Goal: Task Accomplishment & Management: Complete application form

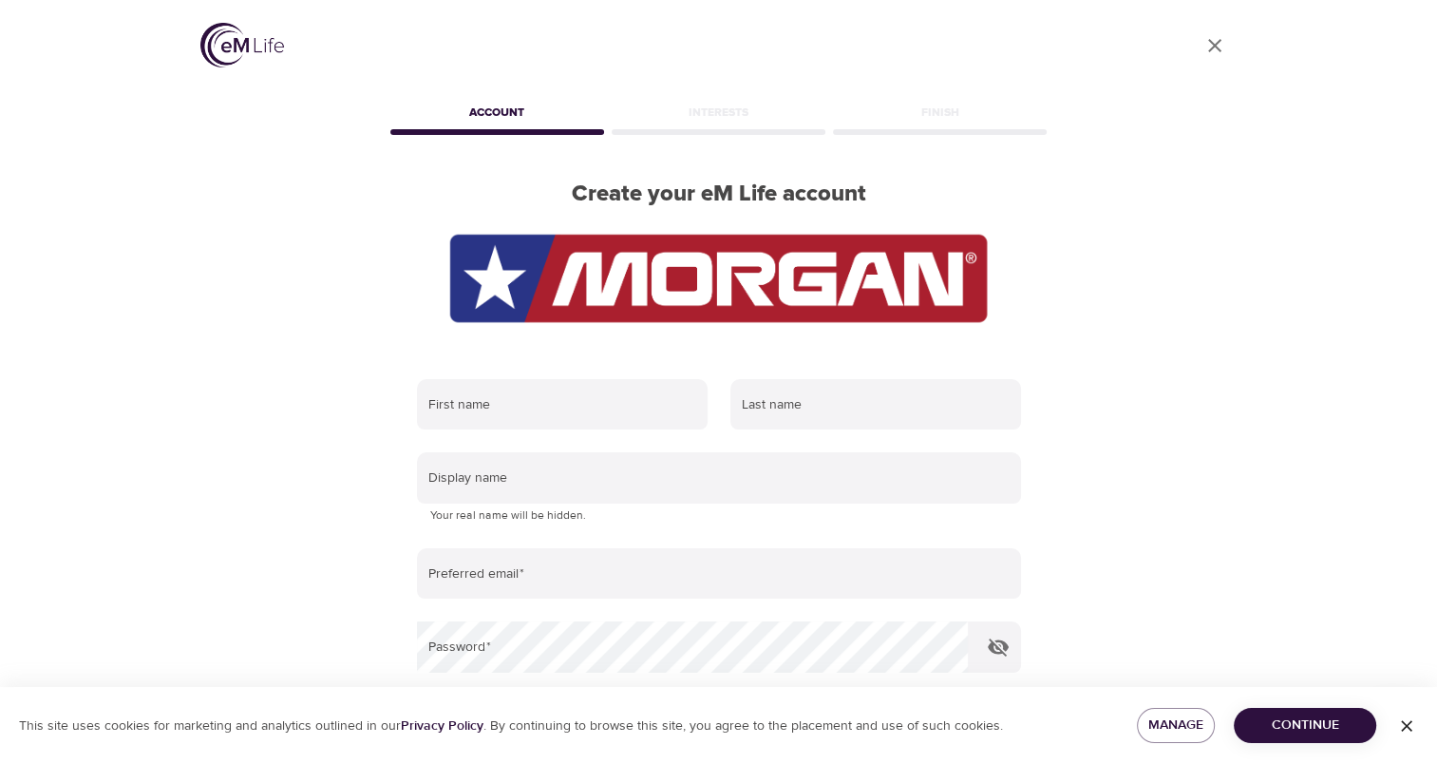
click at [589, 268] on img at bounding box center [719, 278] width 544 height 95
click at [215, 34] on img at bounding box center [242, 45] width 84 height 45
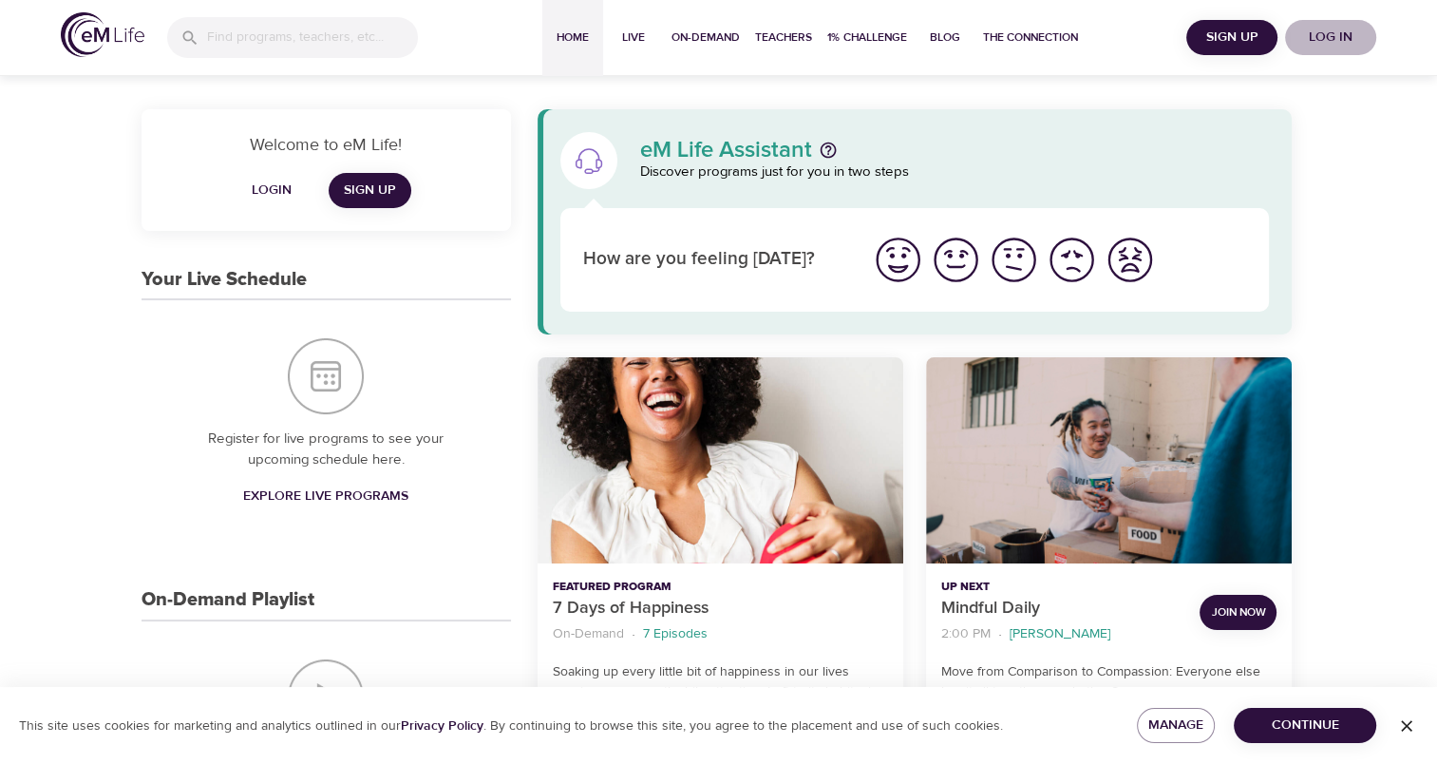
click at [1326, 37] on span "Log in" at bounding box center [1331, 38] width 76 height 24
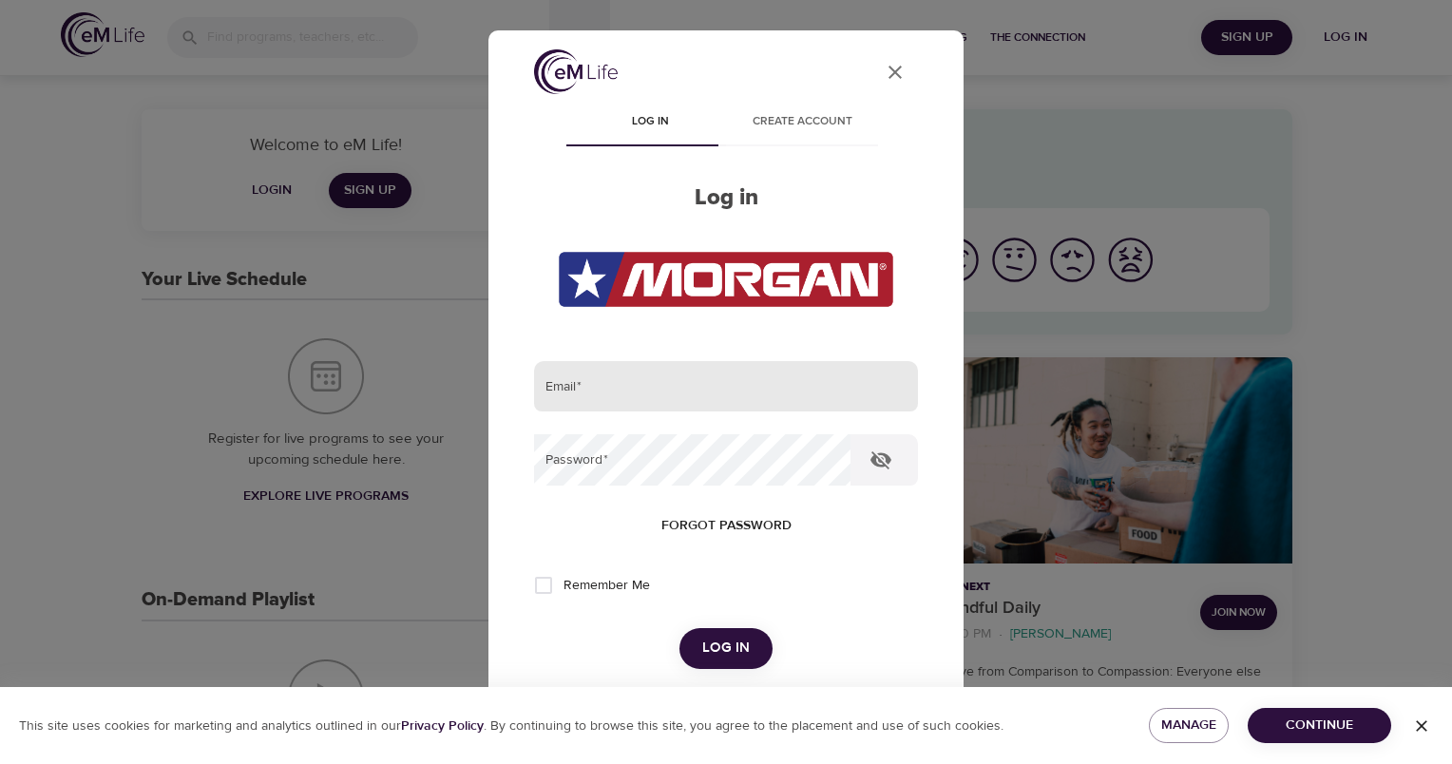
type input "[EMAIL_ADDRESS][DOMAIN_NAME]"
click at [635, 399] on input "[EMAIL_ADDRESS][DOMAIN_NAME]" at bounding box center [726, 386] width 384 height 51
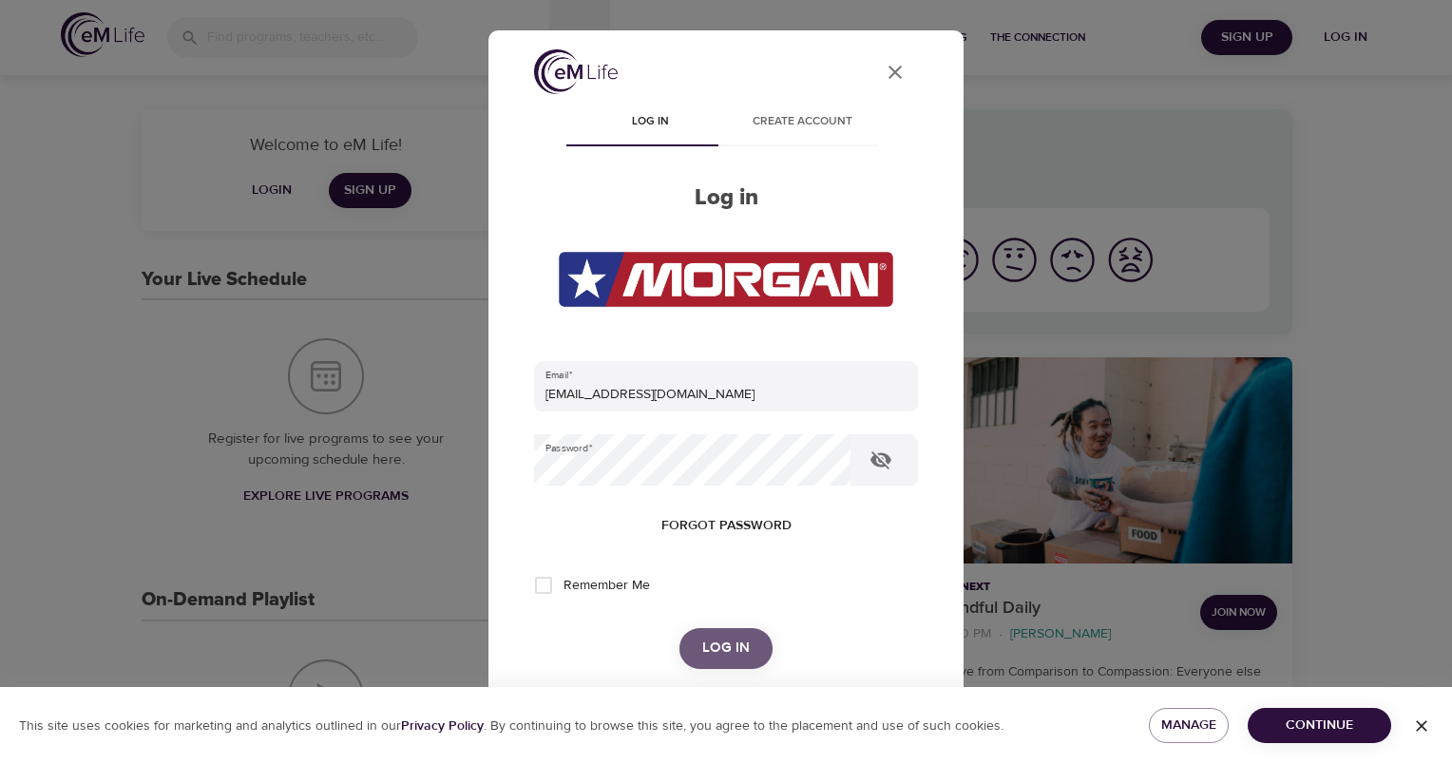
click at [694, 635] on button "Log in" at bounding box center [725, 648] width 93 height 40
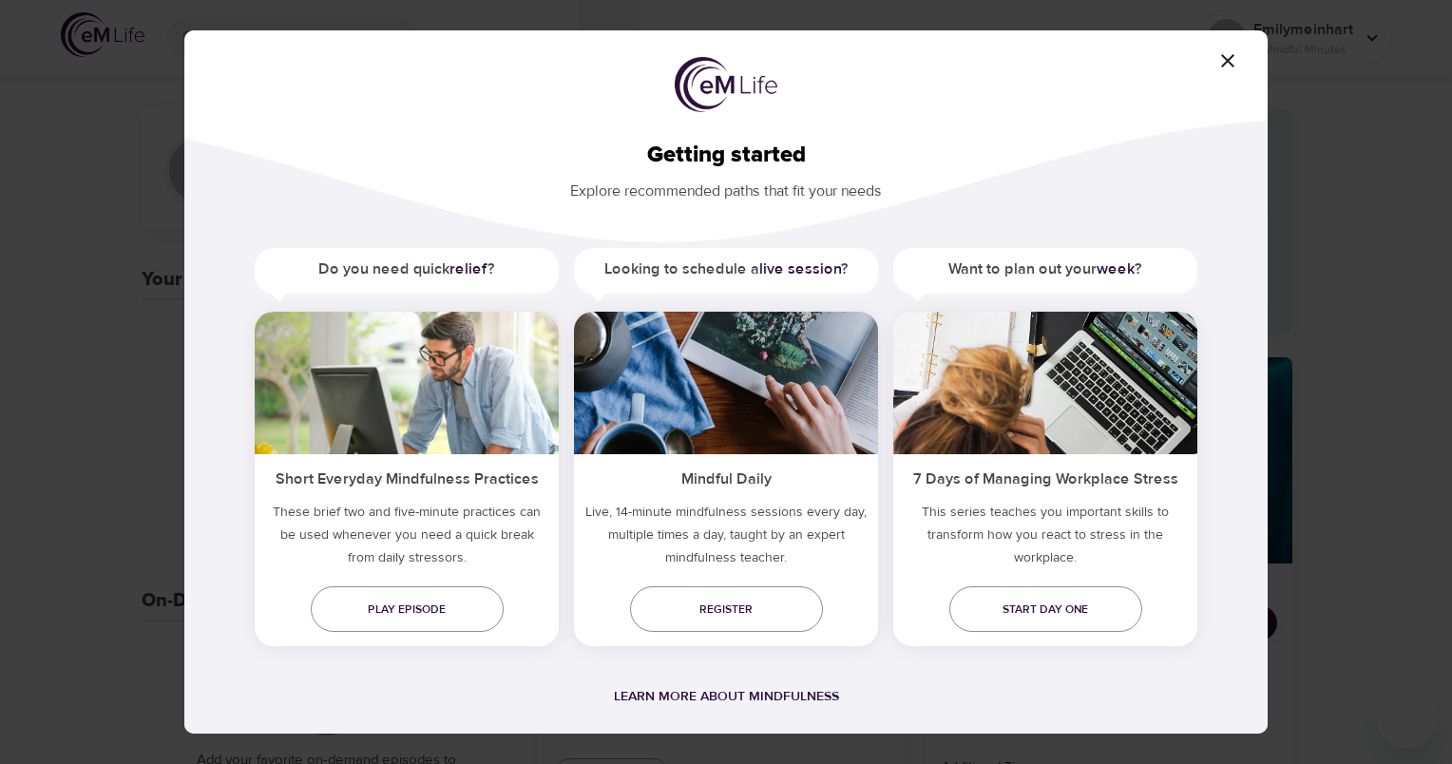
click at [1219, 83] on div "Getting started Explore recommended paths that fit your needs Do you need quick…" at bounding box center [725, 381] width 1083 height 703
click at [1218, 53] on icon "button" at bounding box center [1227, 60] width 23 height 23
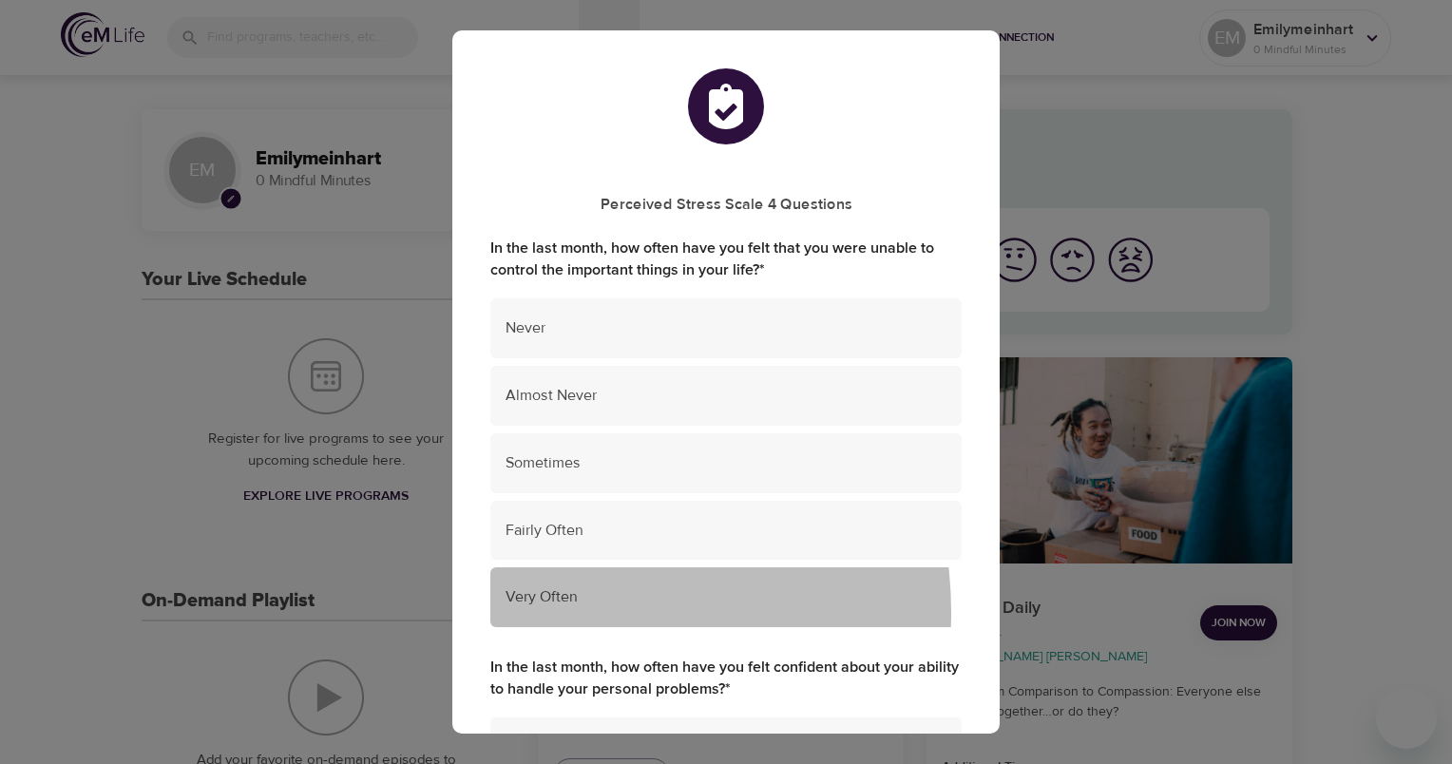
click at [545, 612] on div "Very Often" at bounding box center [725, 597] width 471 height 60
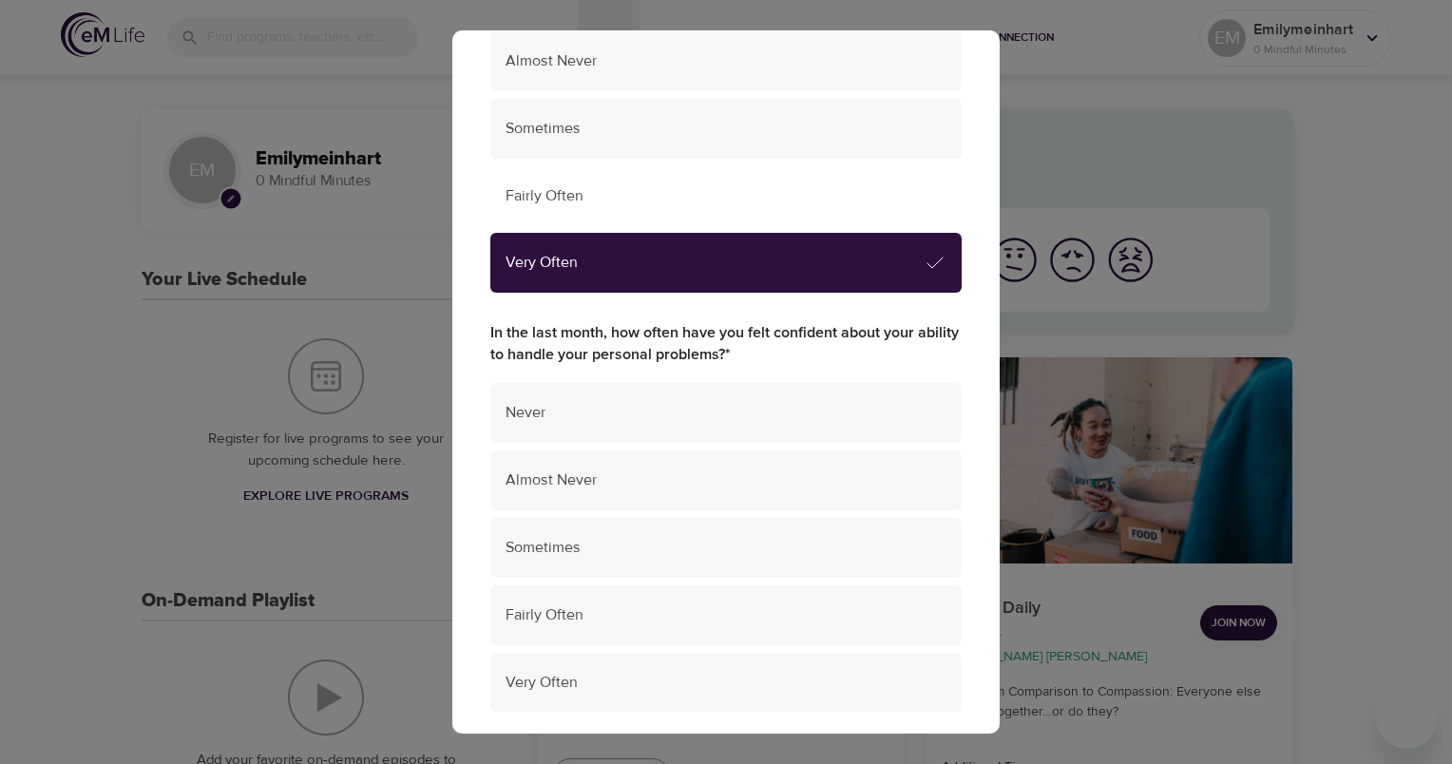
scroll to position [380, 0]
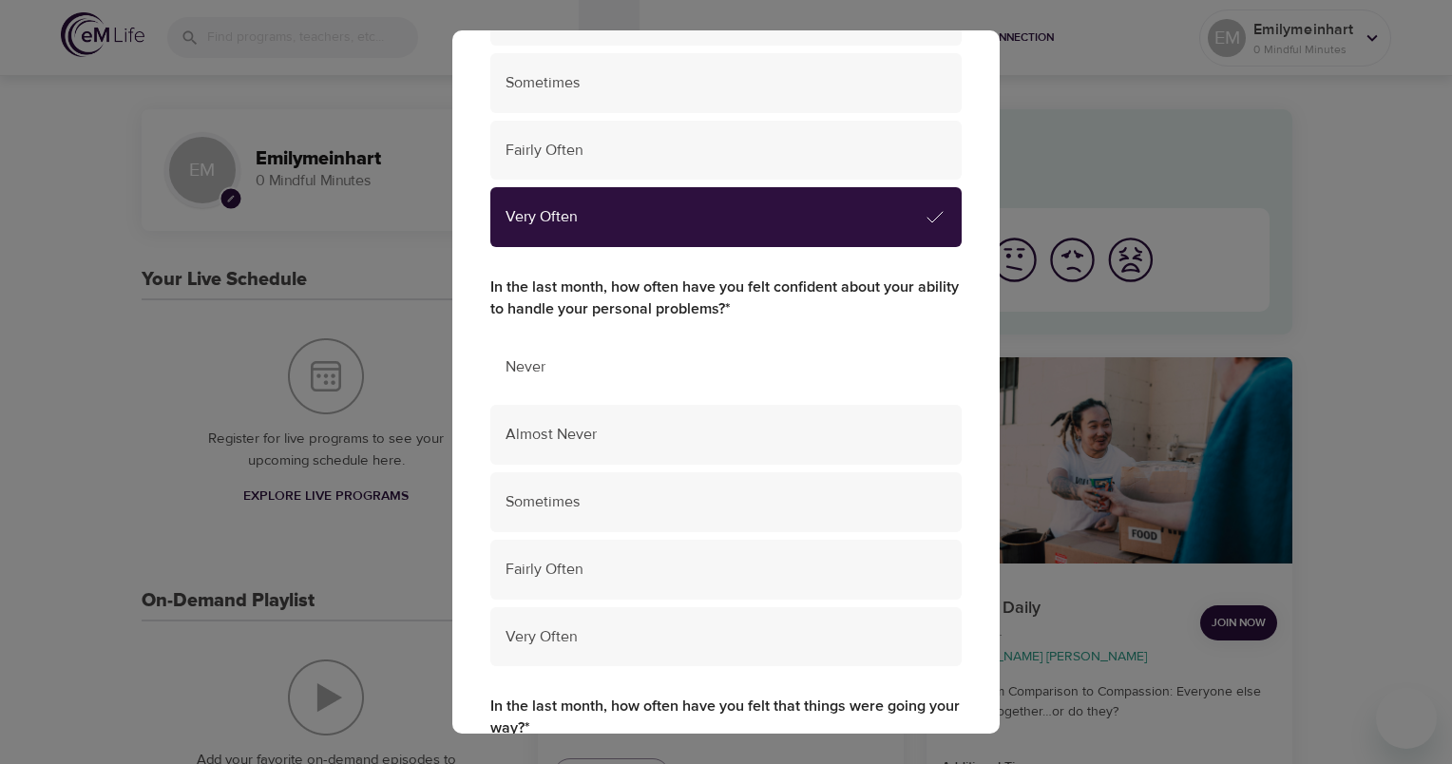
click at [627, 373] on span "Never" at bounding box center [725, 367] width 441 height 22
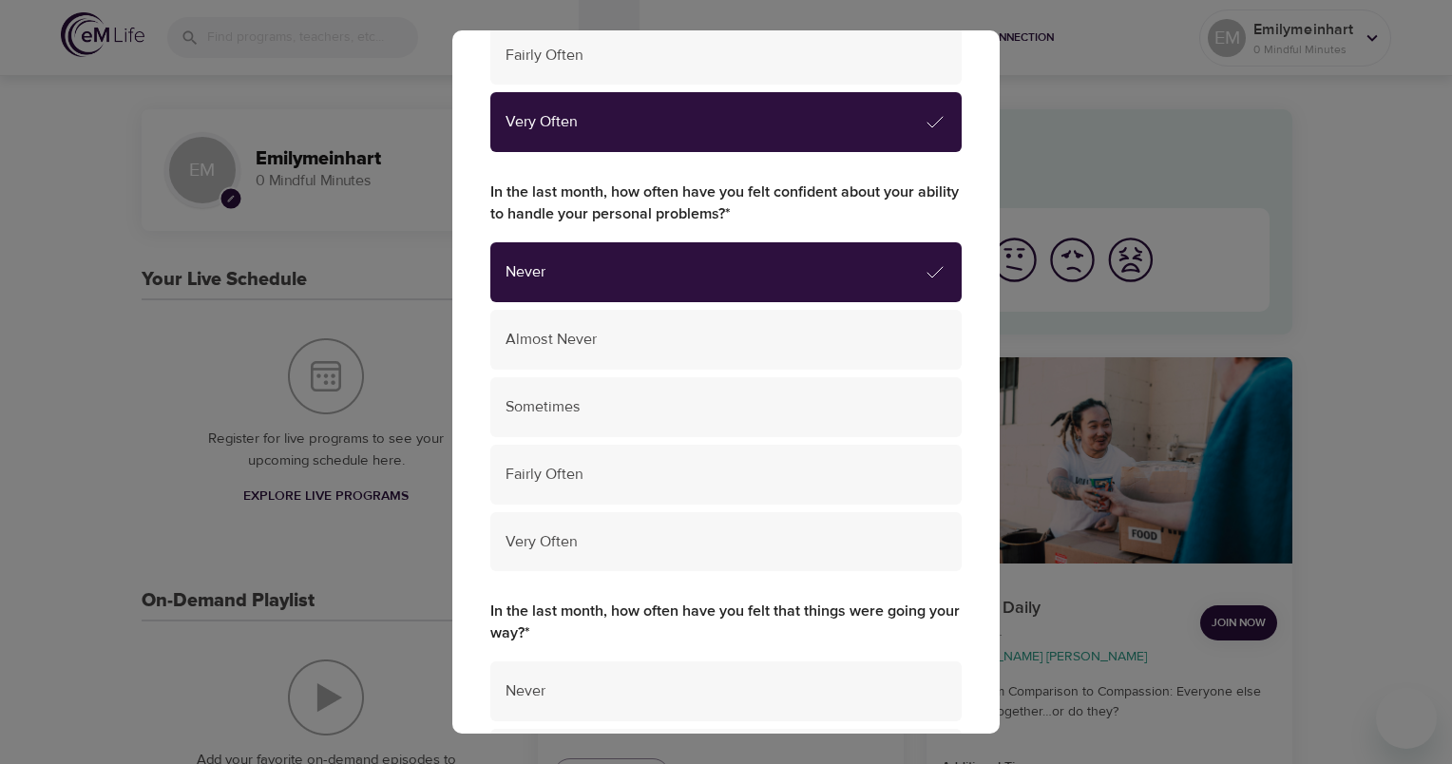
scroll to position [570, 0]
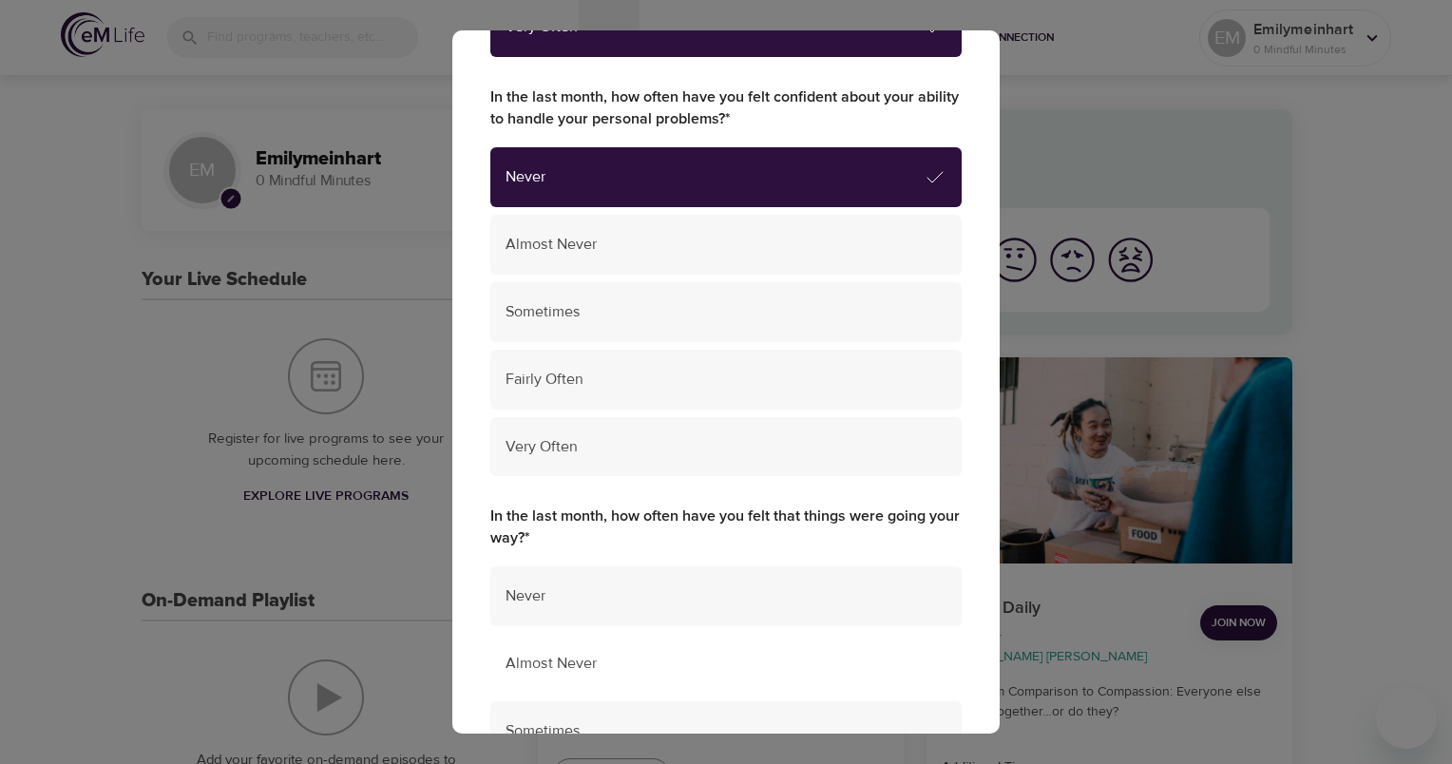
click at [612, 639] on div "Almost Never" at bounding box center [725, 664] width 471 height 60
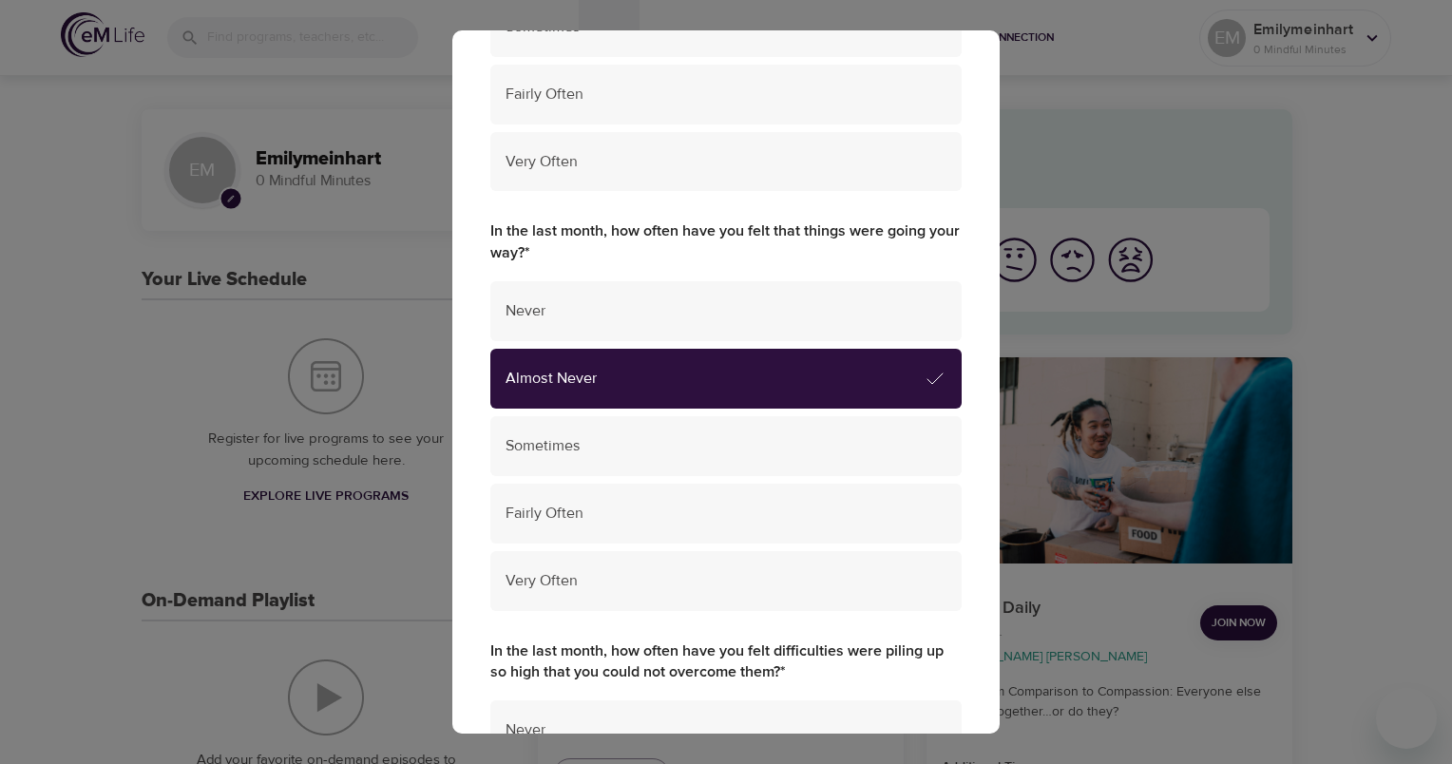
scroll to position [1045, 0]
